Goal: Navigation & Orientation: Find specific page/section

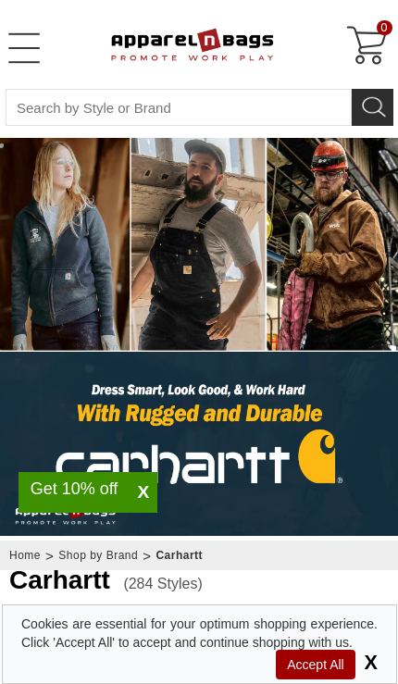
select select "48"
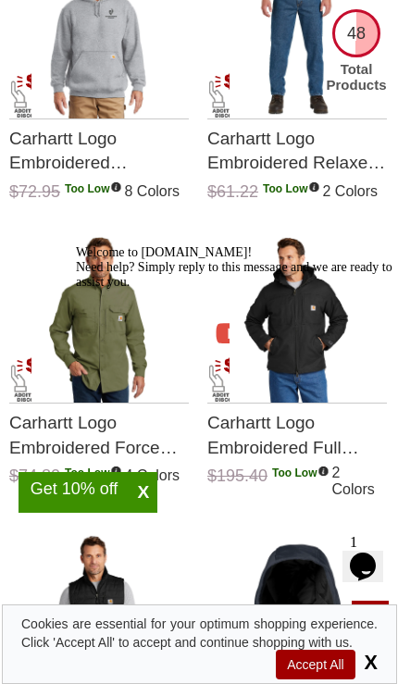
scroll to position [3771, 0]
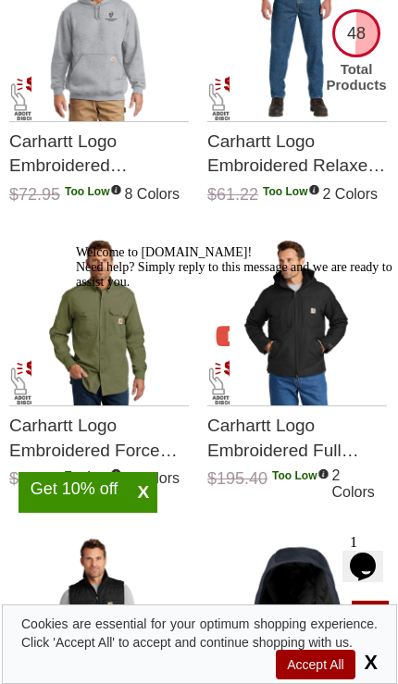
click at [115, 290] on div "Welcome to [DOMAIN_NAME]! Need help? Simply reply to this message and we are re…" at bounding box center [242, 267] width 333 height 44
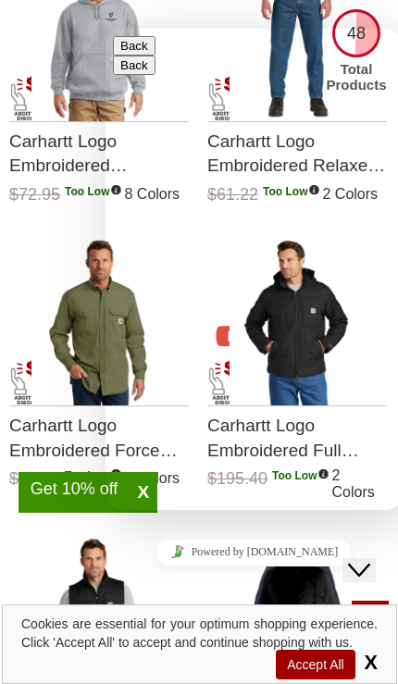
click at [116, 56] on div "Back" at bounding box center [253, 45] width 281 height 19
click at [155, 571] on div "Hello!" at bounding box center [253, 602] width 281 height 63
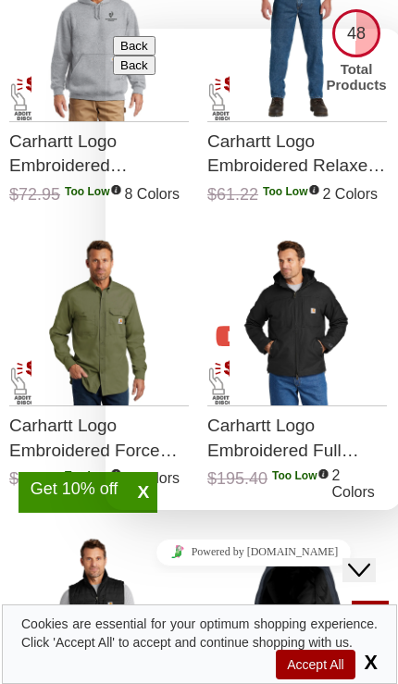
click at [146, 49] on button "Back" at bounding box center [134, 45] width 43 height 19
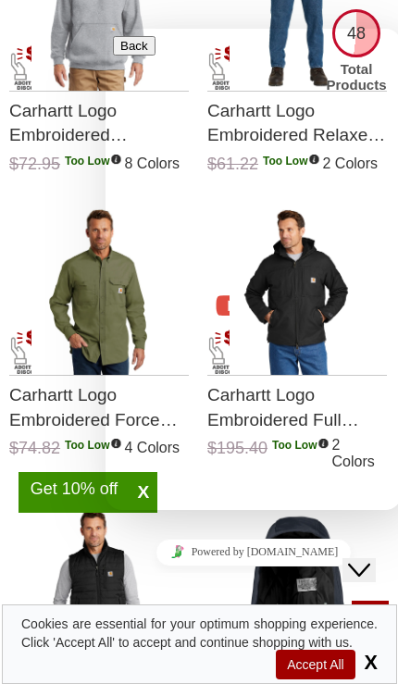
click at [377, 655] on span "X" at bounding box center [368, 661] width 19 height 23
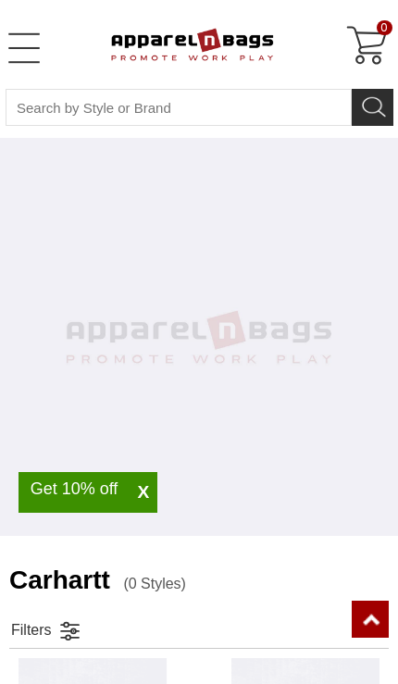
select select "48"
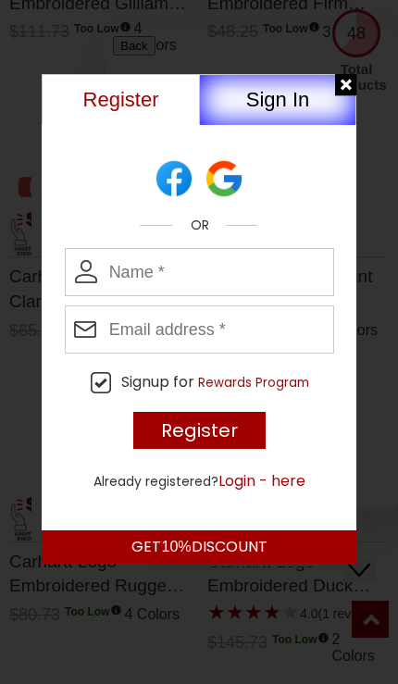
scroll to position [4516, 0]
click at [344, 103] on button "Sign In" at bounding box center [277, 99] width 157 height 51
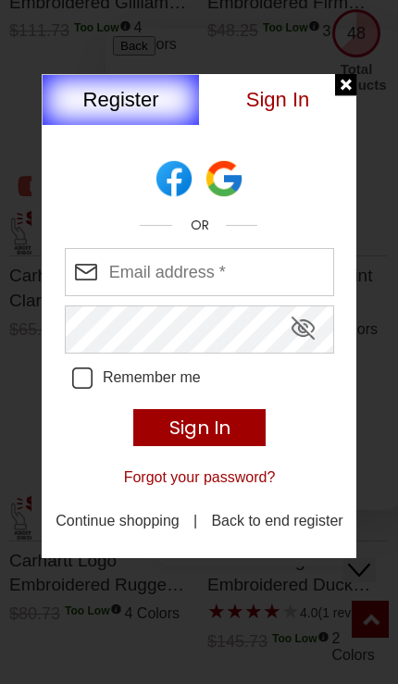
click at [354, 76] on div at bounding box center [346, 85] width 23 height 23
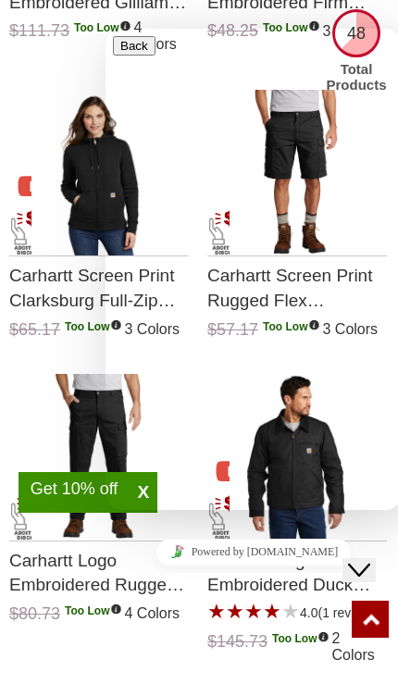
scroll to position [4512, 0]
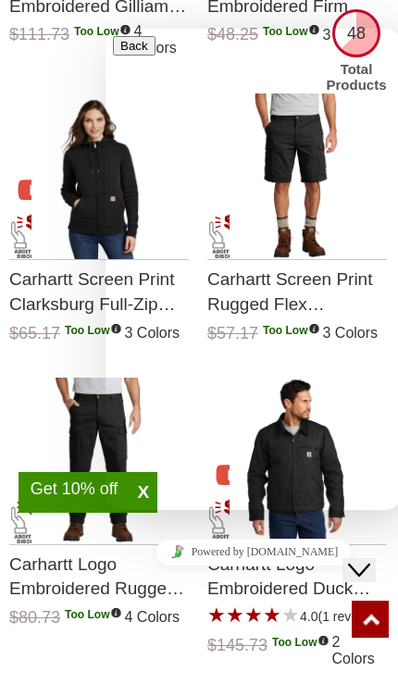
click at [376, 574] on button "Close Chat This icon closes the chat window." at bounding box center [358, 570] width 33 height 24
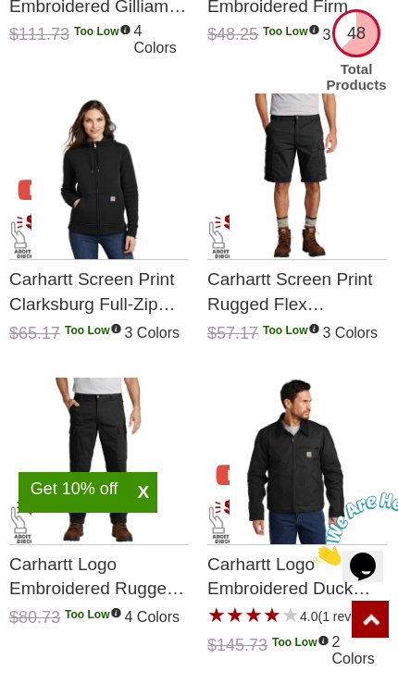
click at [386, 534] on div "Opens Chat This icon Opens the chat window." at bounding box center [372, 534] width 44 height 0
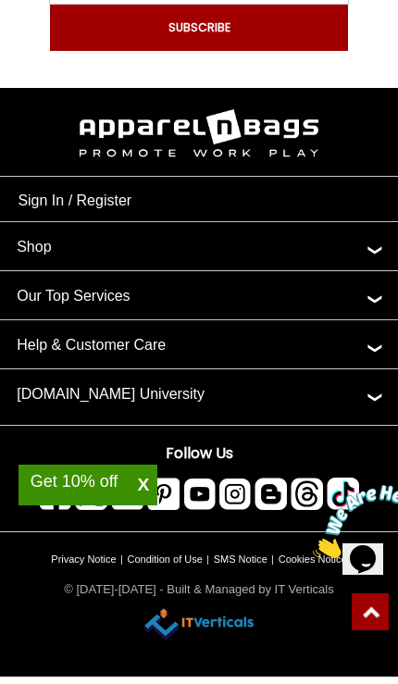
scroll to position [12765, 0]
